Goal: Task Accomplishment & Management: Use online tool/utility

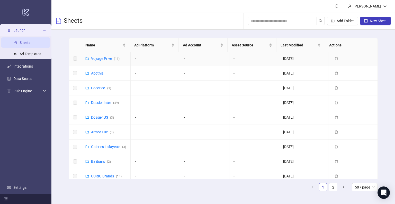
scroll to position [77, 0]
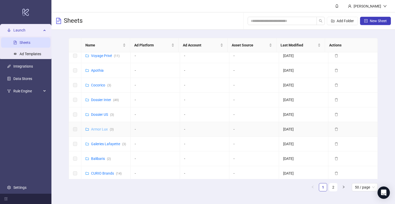
click at [103, 131] on link "Armor Lux ( 3 )" at bounding box center [102, 129] width 23 height 4
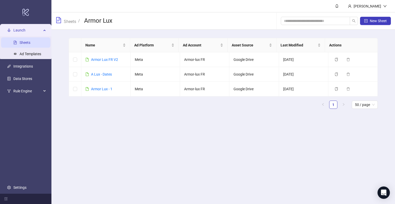
click at [30, 44] on link "Sheets" at bounding box center [25, 42] width 11 height 4
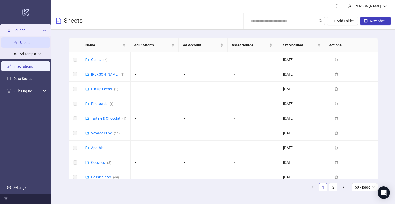
click at [30, 68] on link "Integrations" at bounding box center [23, 66] width 20 height 4
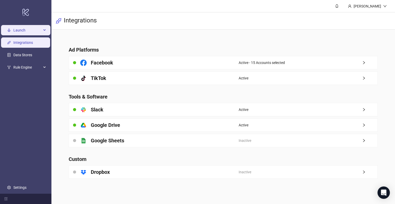
click at [35, 27] on span "Launch" at bounding box center [27, 30] width 28 height 10
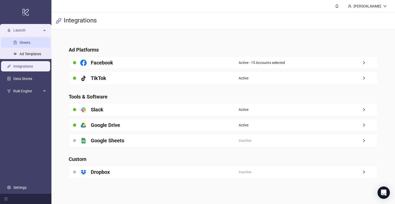
click at [29, 42] on link "Sheets" at bounding box center [25, 42] width 11 height 4
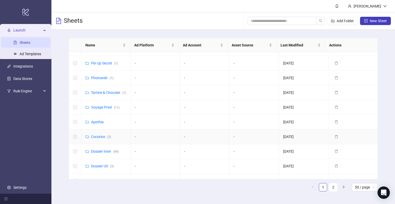
scroll to position [77, 0]
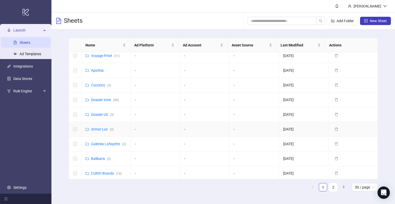
click at [106, 131] on link "Armor Lux ( 3 )" at bounding box center [102, 129] width 23 height 4
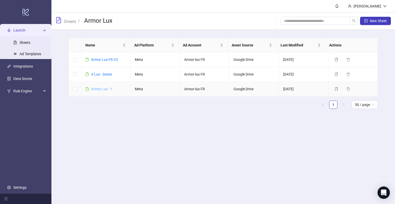
click at [104, 89] on link "Armor Lux - 1" at bounding box center [101, 89] width 21 height 4
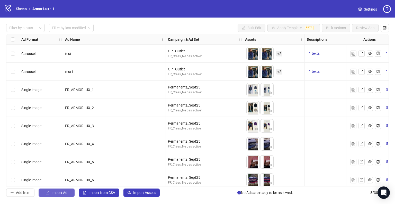
click at [47, 196] on button "Import Ad" at bounding box center [57, 192] width 36 height 8
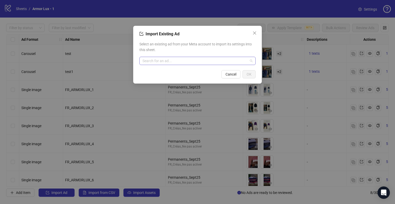
click at [159, 59] on input "search" at bounding box center [196, 61] width 106 height 8
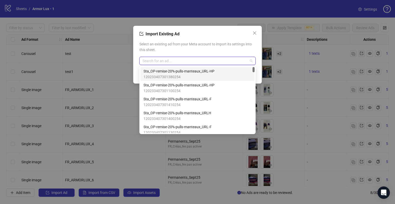
click at [176, 74] on span "120233407301380254" at bounding box center [179, 77] width 71 height 6
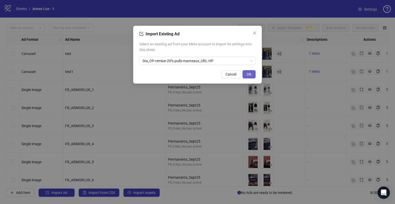
click at [253, 73] on button "OK" at bounding box center [249, 74] width 13 height 8
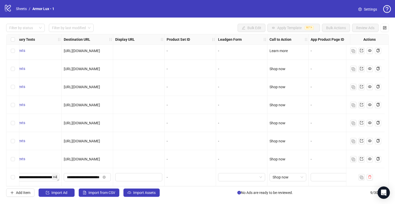
scroll to position [23, 463]
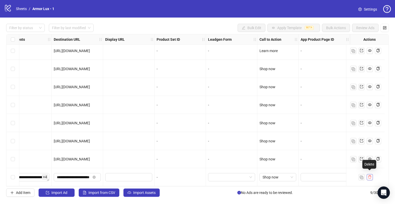
click at [371, 176] on icon "delete" at bounding box center [370, 177] width 4 height 4
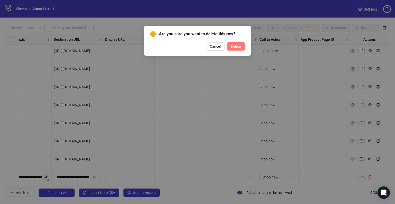
click at [242, 49] on button "Delete" at bounding box center [236, 46] width 18 height 8
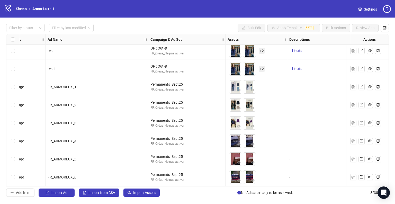
scroll to position [5, 0]
